Goal: Find specific page/section: Find specific page/section

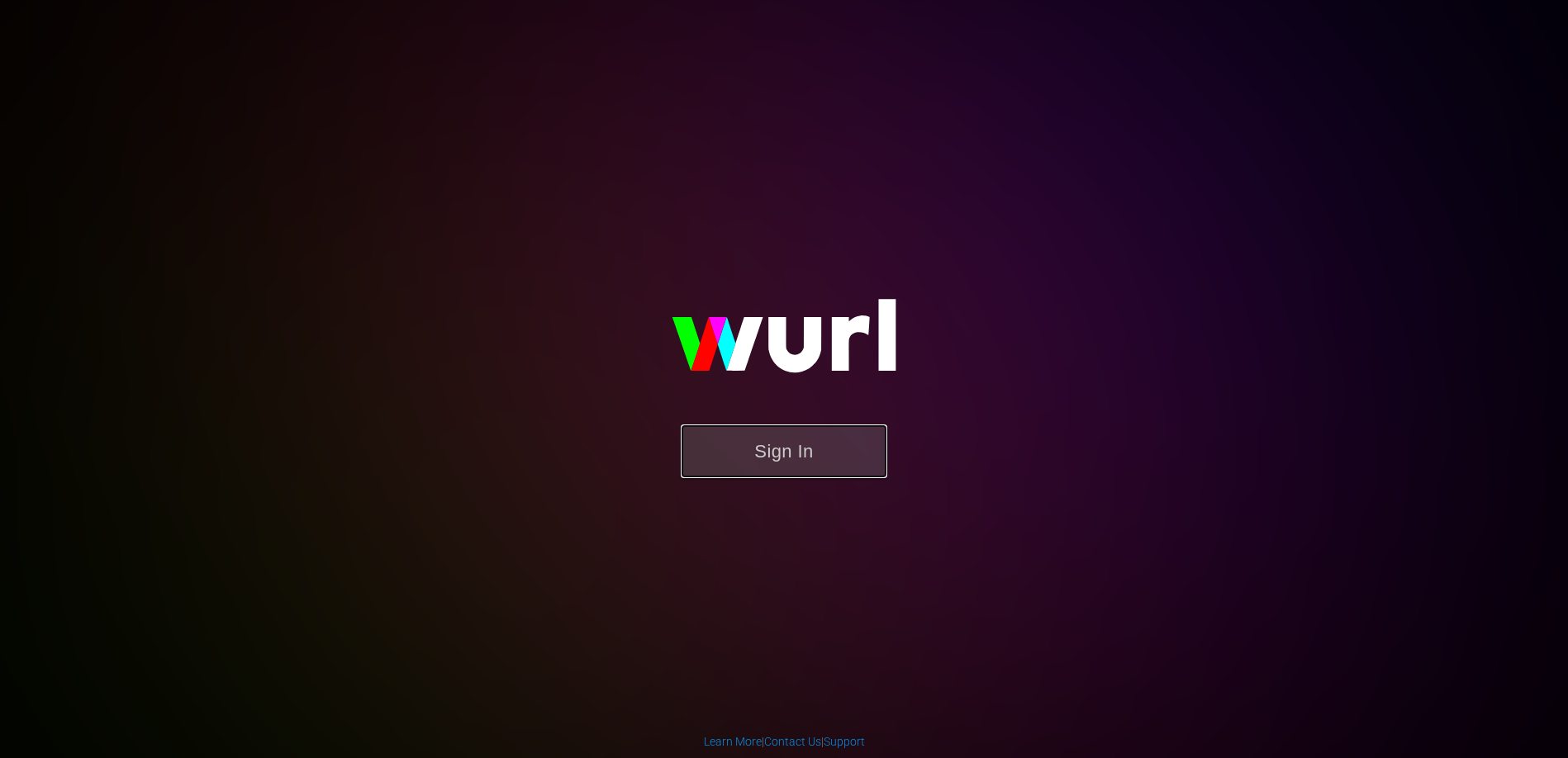
click at [778, 447] on button "Sign In" at bounding box center [783, 452] width 206 height 54
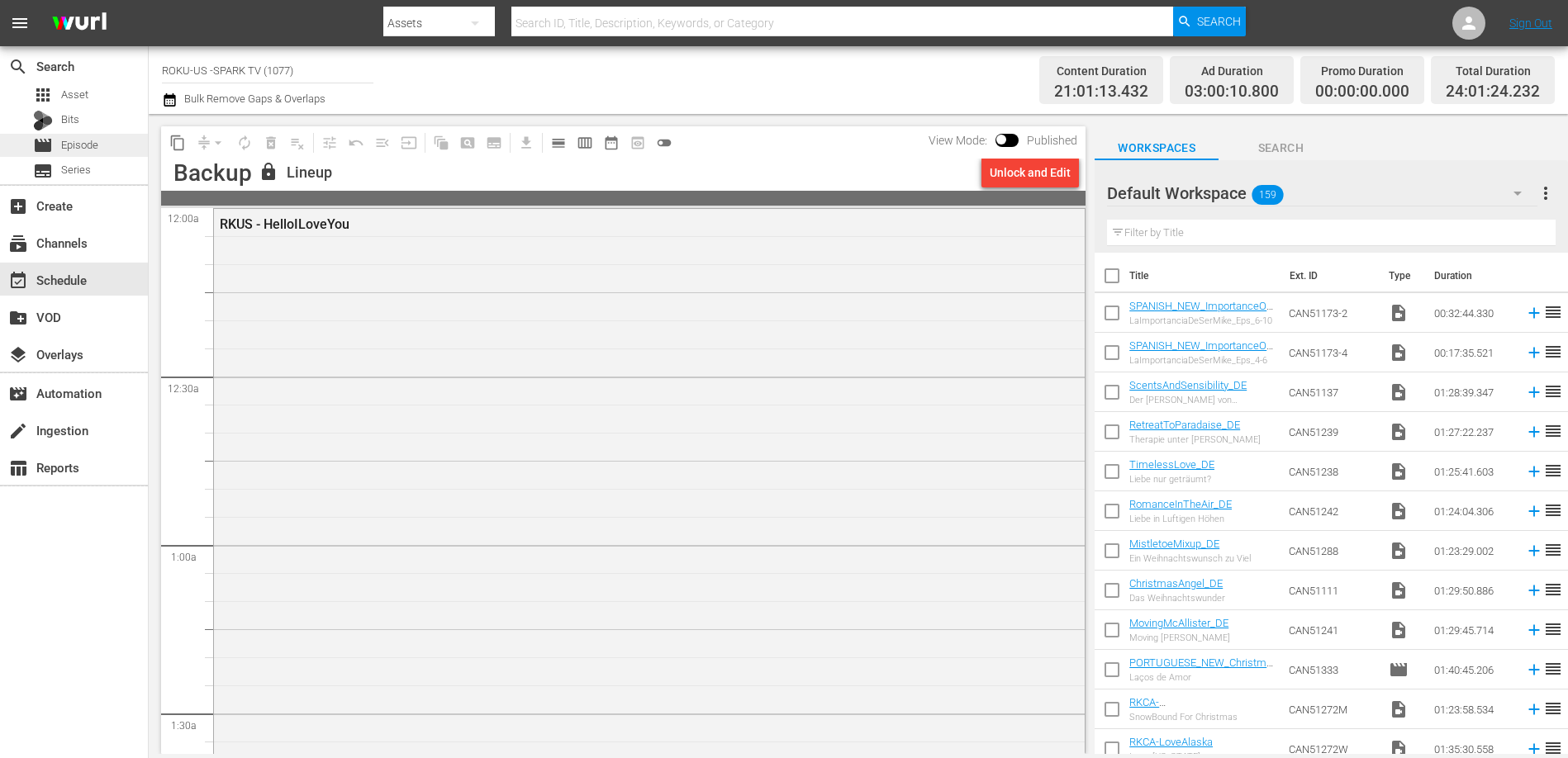
click at [71, 146] on span "Episode" at bounding box center [79, 145] width 37 height 16
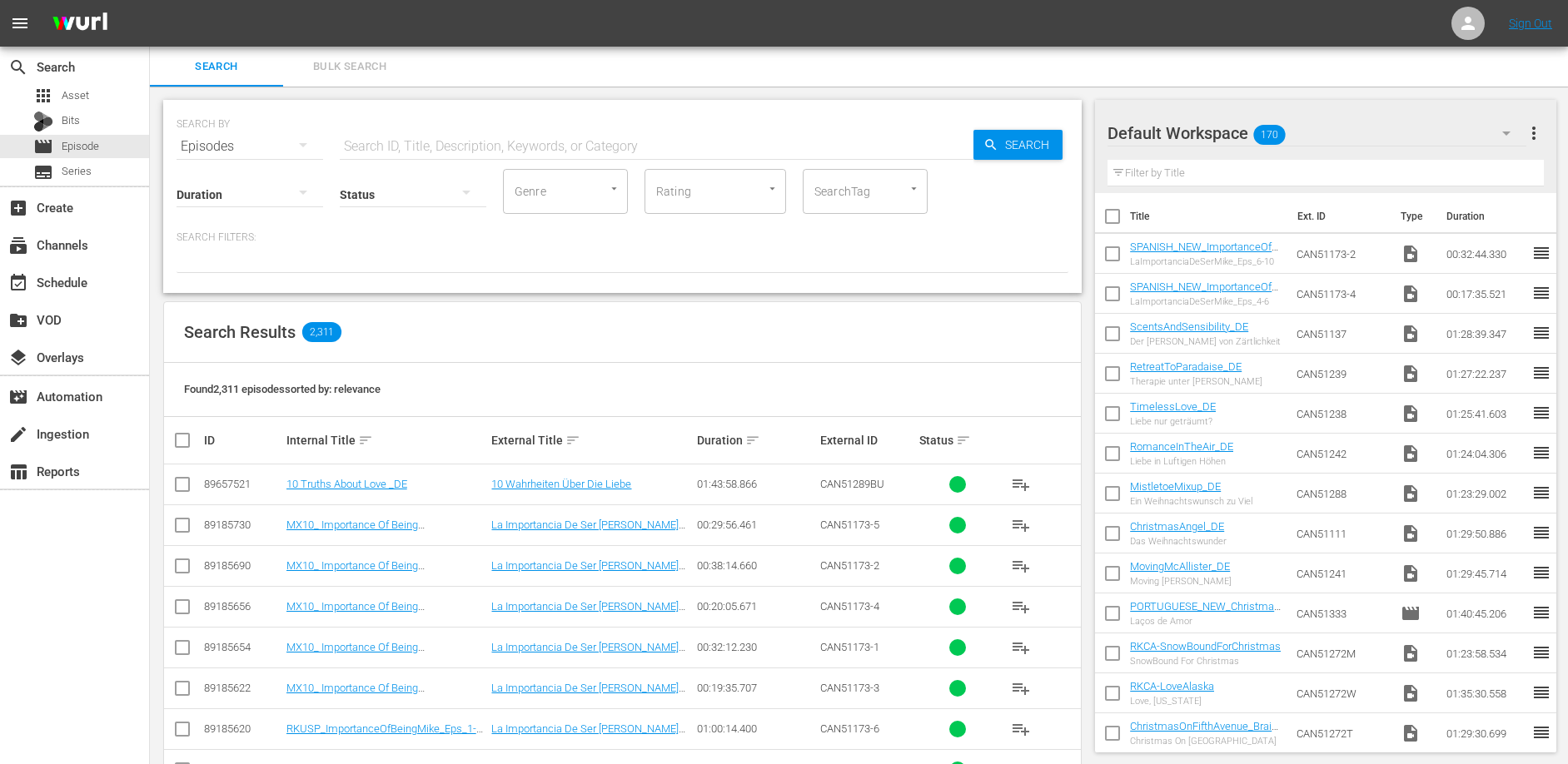
click at [710, 330] on div "Search Results 2,311" at bounding box center [622, 332] width 916 height 61
